Goal: Task Accomplishment & Management: Complete application form

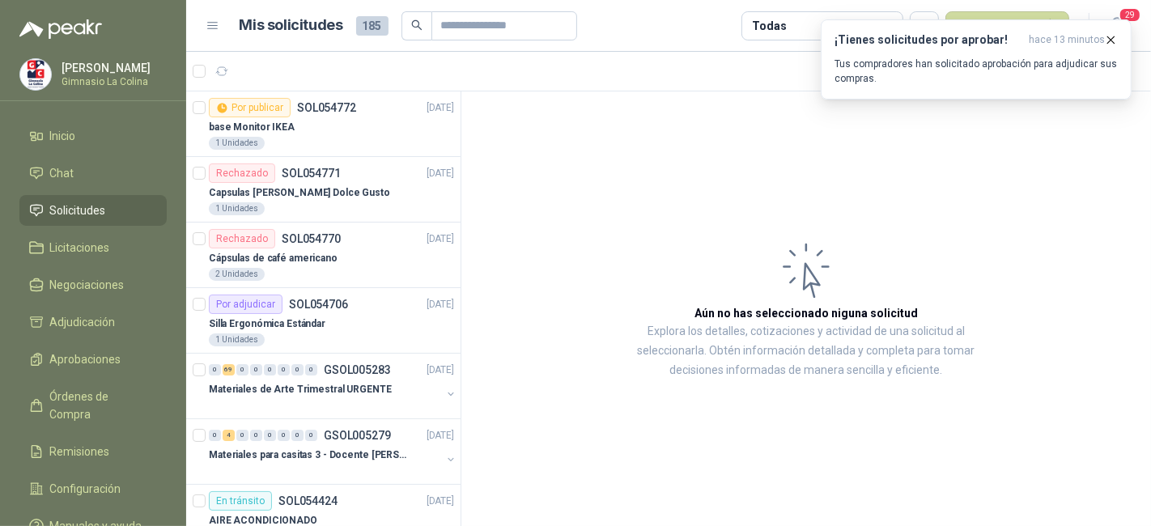
scroll to position [719, 0]
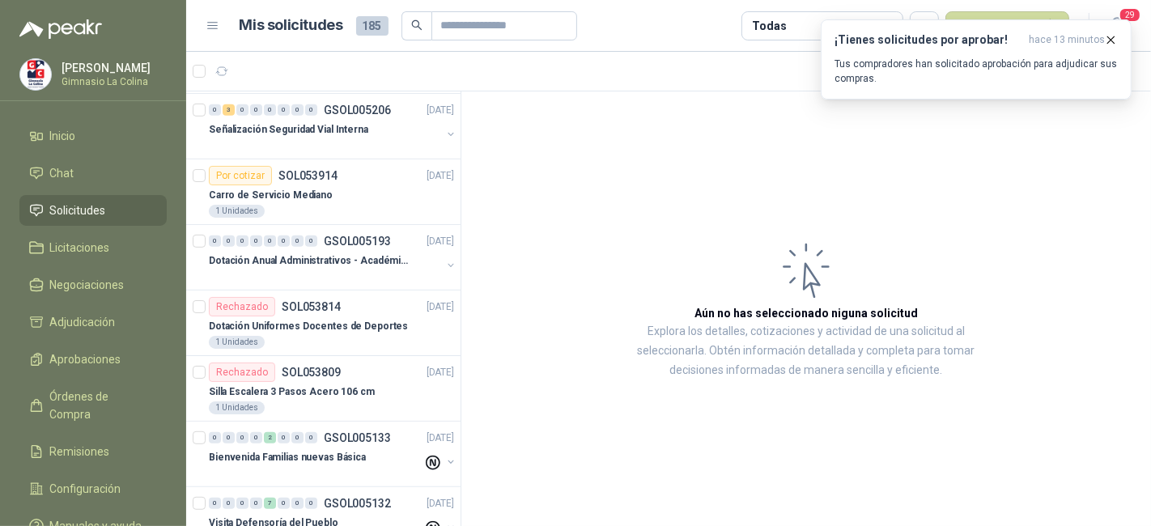
click at [559, 105] on article "Aún no has seleccionado niguna solicitud Explora los detalles, cotizaciones y a…" at bounding box center [805, 308] width 689 height 435
click at [1109, 39] on icon "button" at bounding box center [1111, 40] width 14 height 14
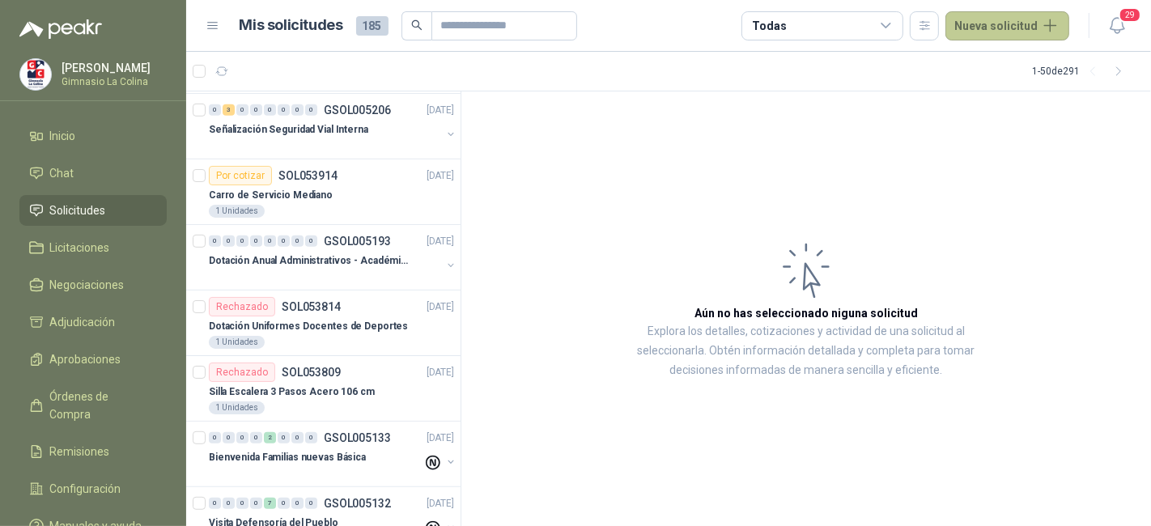
click at [999, 19] on button "Nueva solicitud" at bounding box center [1007, 25] width 124 height 29
click at [105, 278] on span "Negociaciones" at bounding box center [87, 285] width 74 height 18
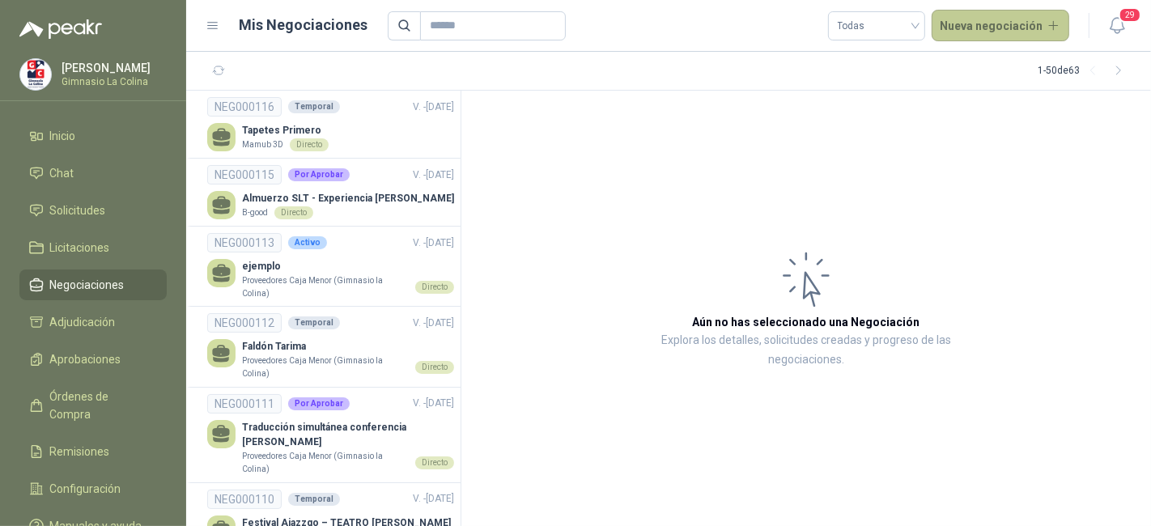
click at [1003, 10] on button "Nueva negociación" at bounding box center [1000, 26] width 138 height 32
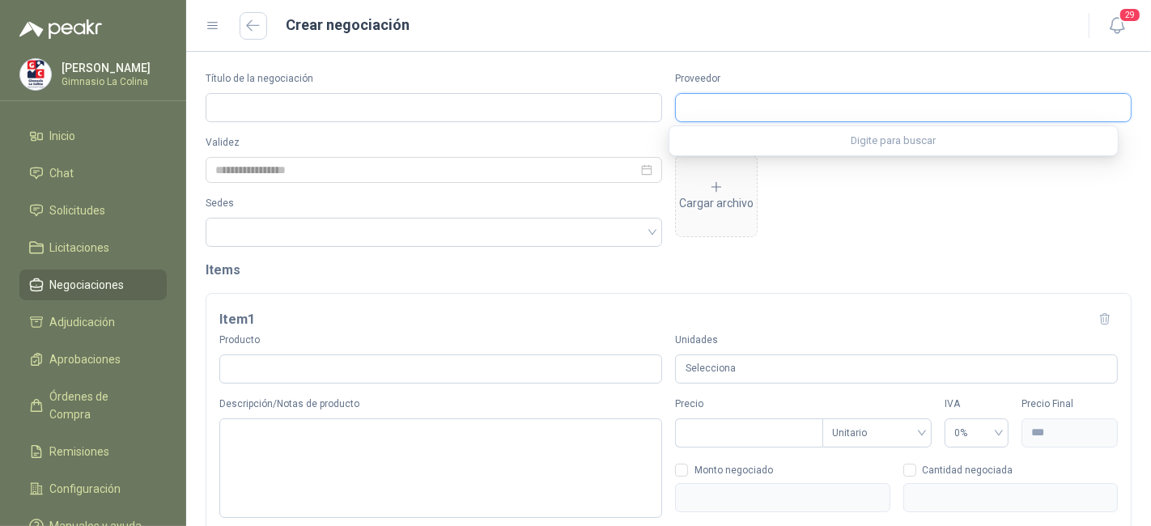
click at [929, 105] on input "Proveedor" at bounding box center [903, 108] width 455 height 28
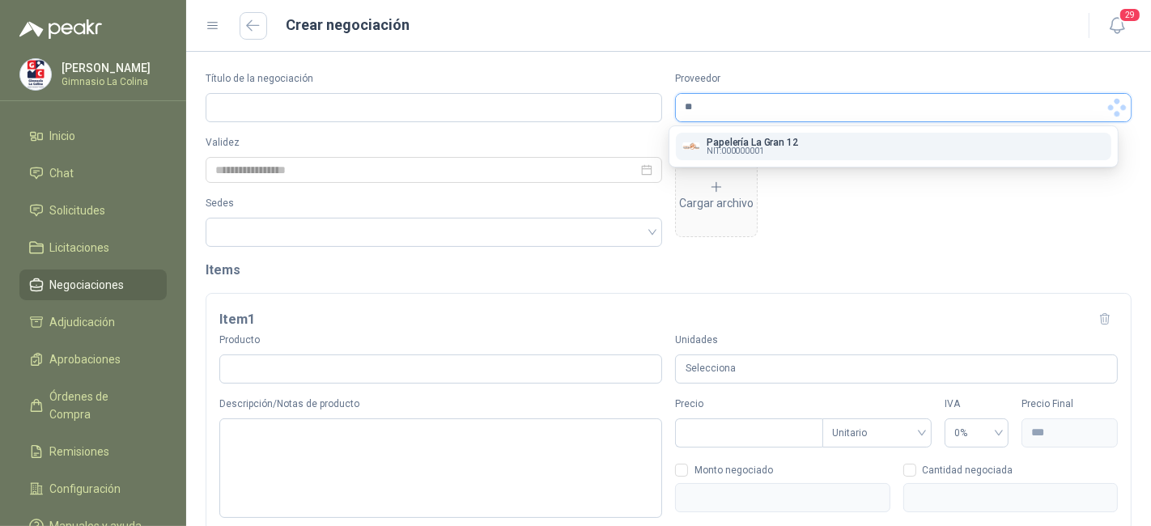
type input "*"
